Goal: Subscribe to service/newsletter

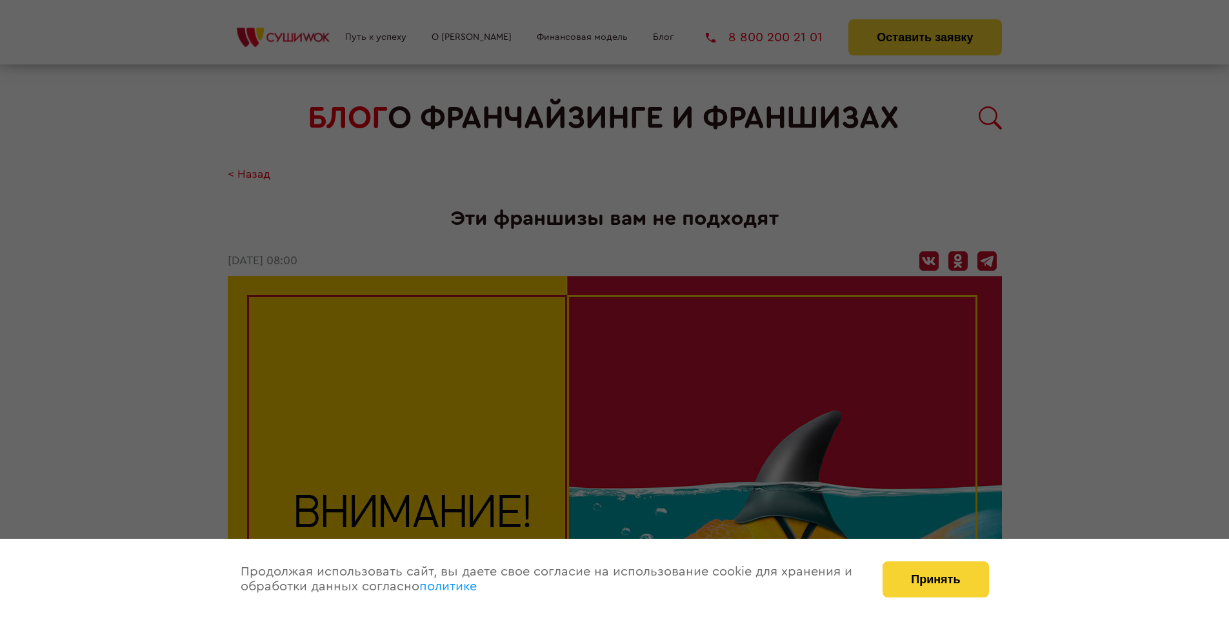
scroll to position [1413, 0]
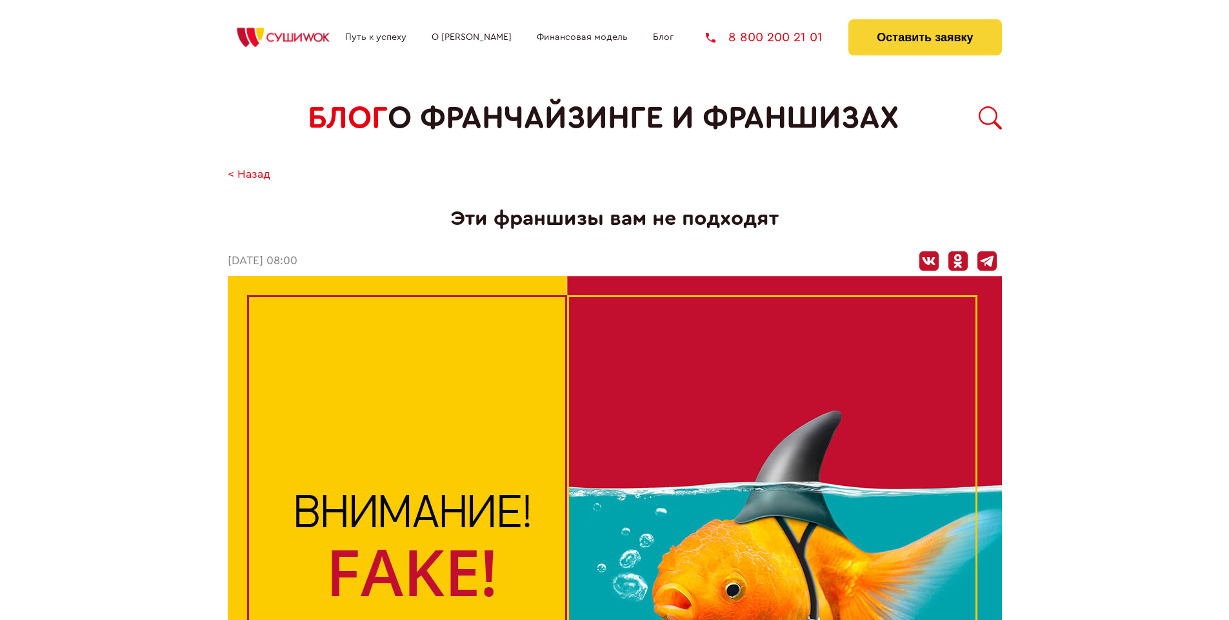
scroll to position [1413, 0]
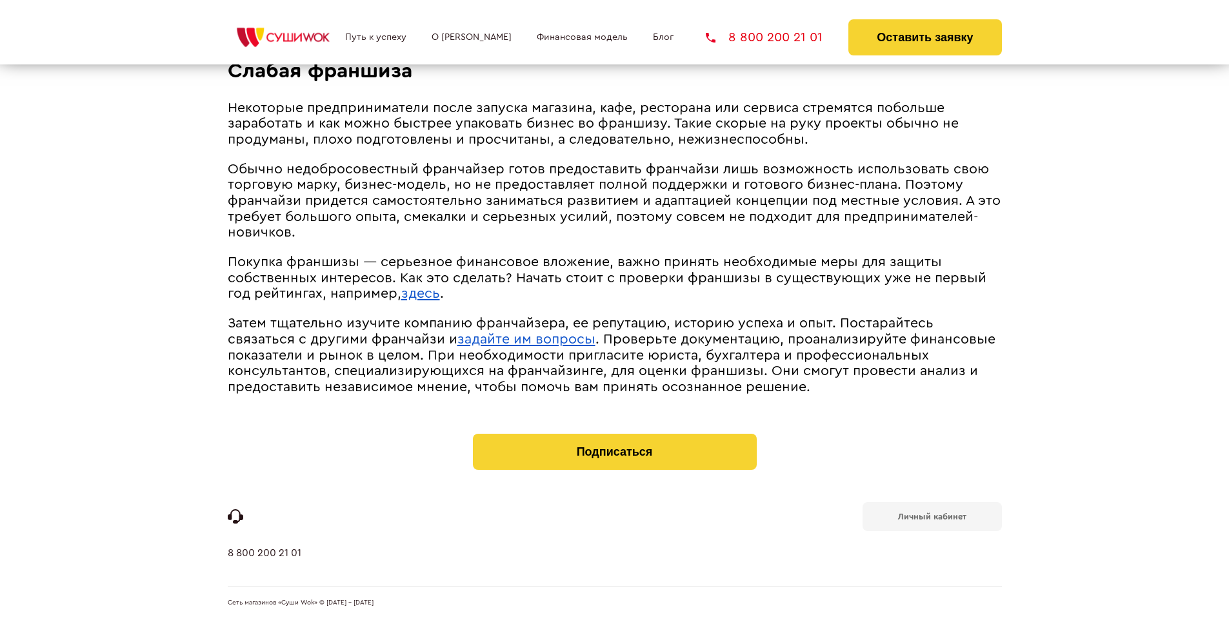
click at [931, 516] on b "Личный кабинет" at bounding box center [932, 517] width 68 height 8
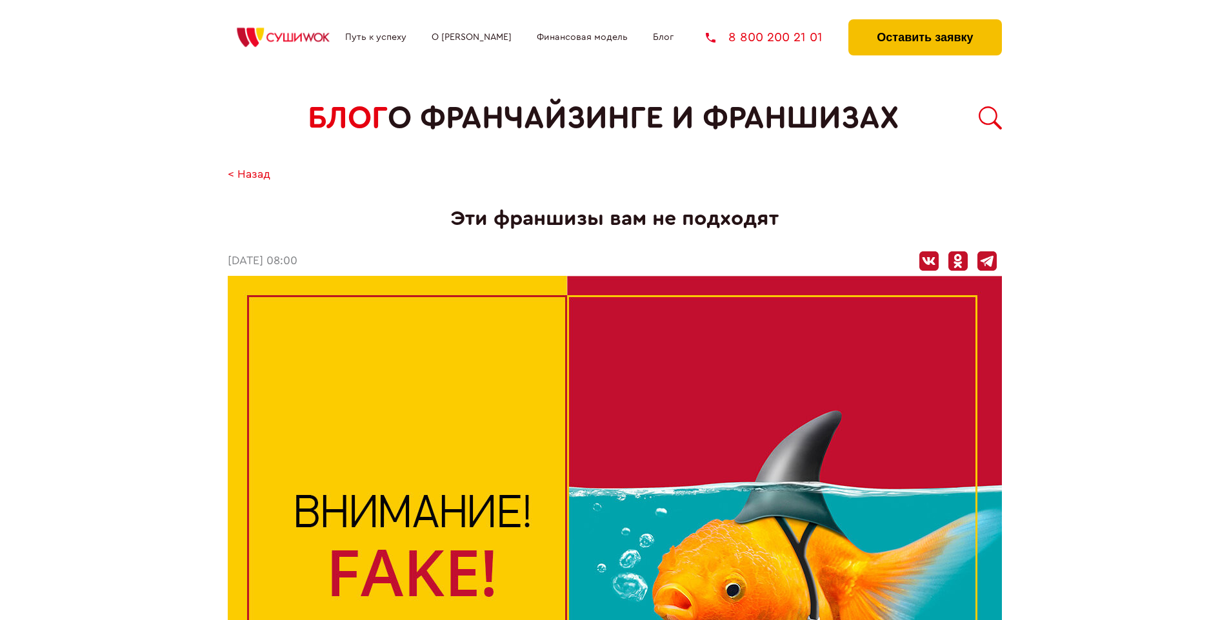
click at [924, 23] on button "Оставить заявку" at bounding box center [924, 37] width 153 height 36
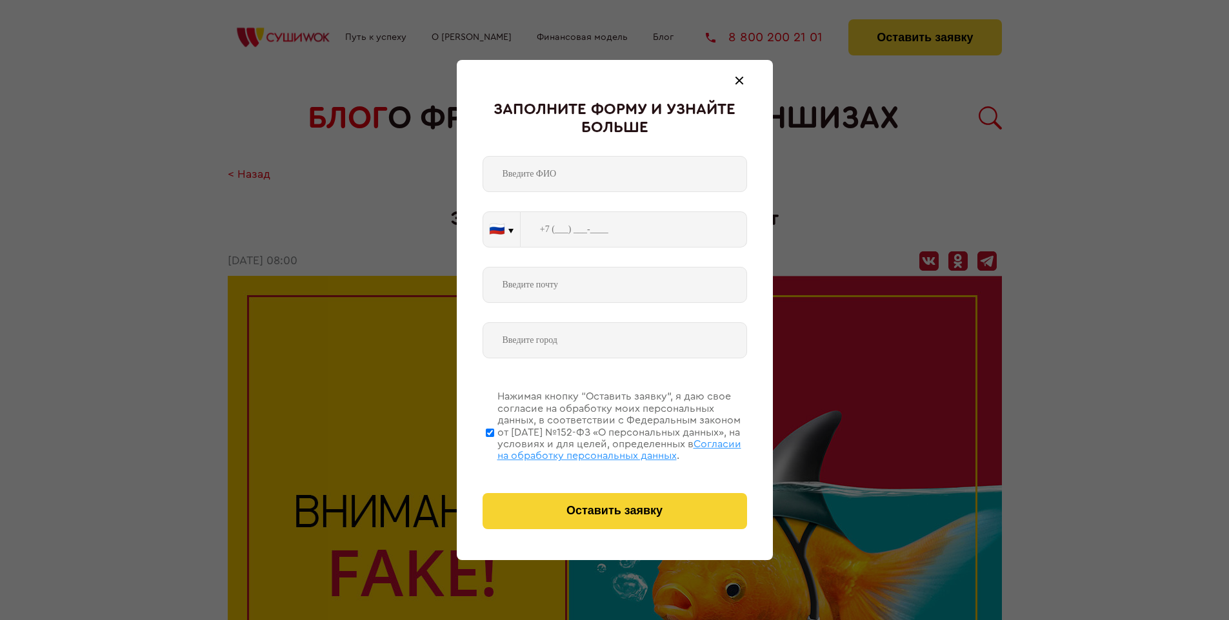
click at [598, 448] on span "Согласии на обработку персональных данных" at bounding box center [619, 450] width 244 height 22
click at [494, 448] on input "Нажимая кнопку “Оставить заявку”, я даю свое согласие на обработку моих персона…" at bounding box center [490, 432] width 8 height 103
checkbox input "false"
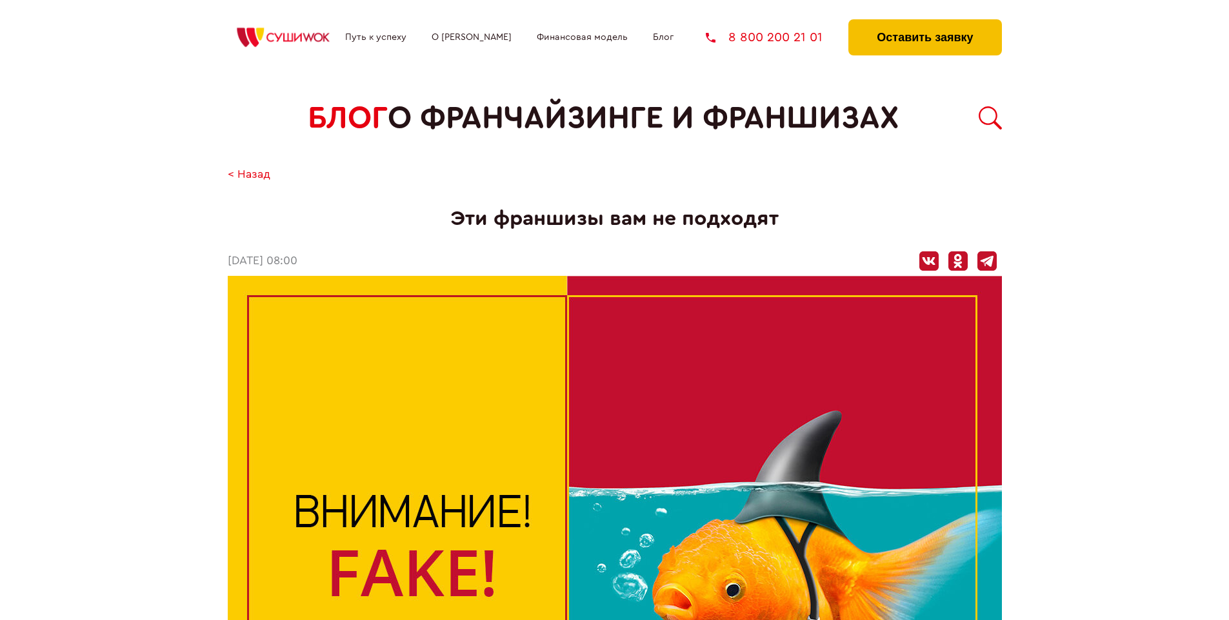
click at [924, 23] on button "Оставить заявку" at bounding box center [924, 37] width 153 height 36
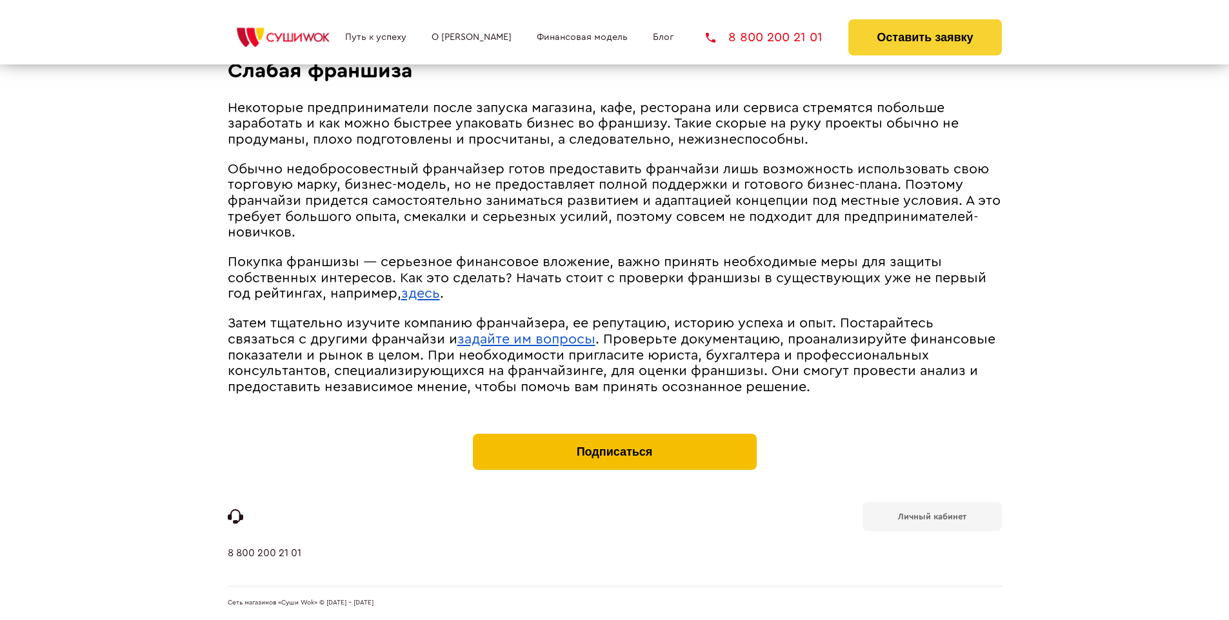
click at [614, 437] on button "Подписаться" at bounding box center [615, 452] width 284 height 36
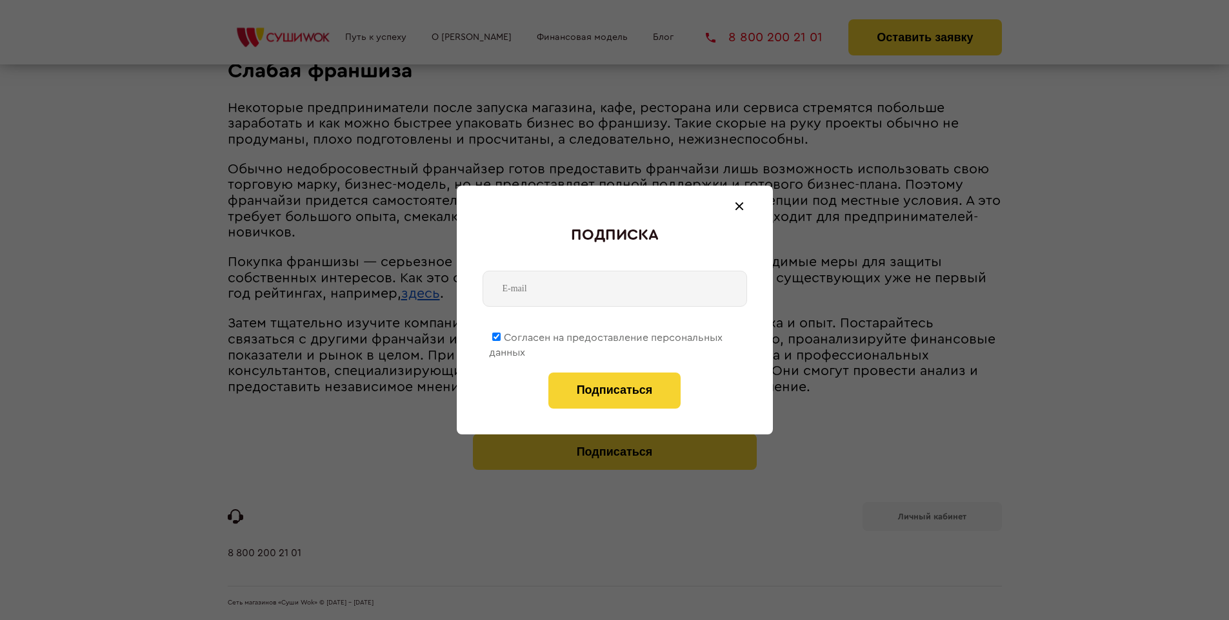
click at [606, 335] on span "Согласен на предоставление персональных данных" at bounding box center [605, 345] width 233 height 25
click at [500, 335] on input "Согласен на предоставление персональных данных" at bounding box center [496, 337] width 8 height 8
checkbox input "false"
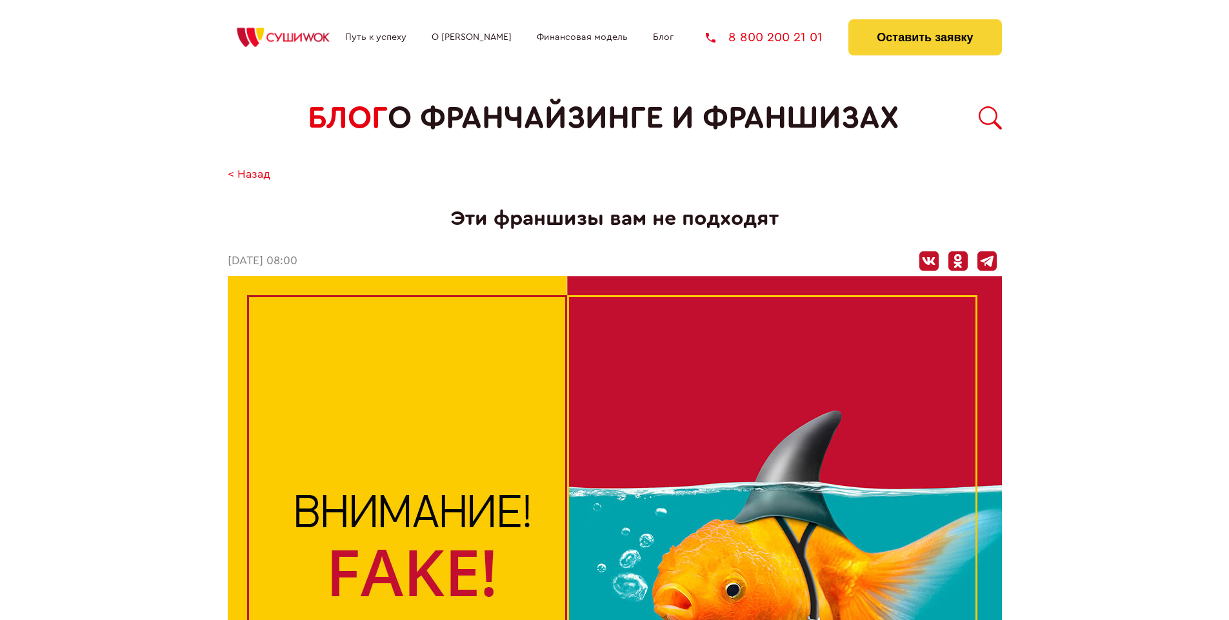
scroll to position [1413, 0]
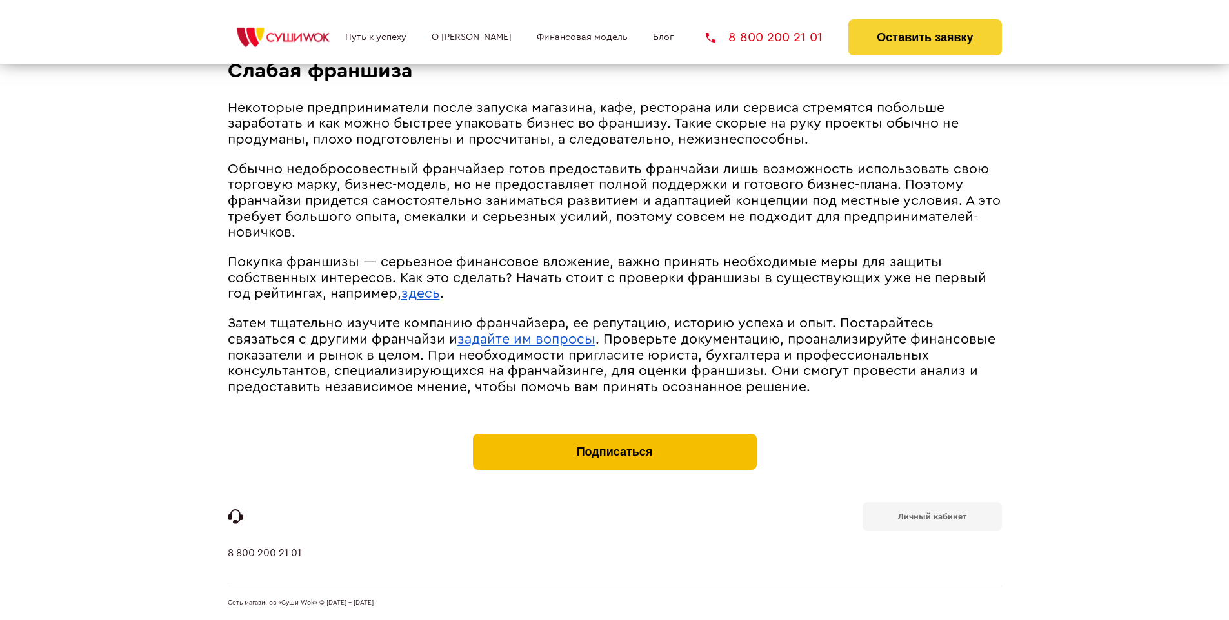
click at [614, 437] on button "Подписаться" at bounding box center [615, 452] width 284 height 36
